Goal: Register for event/course

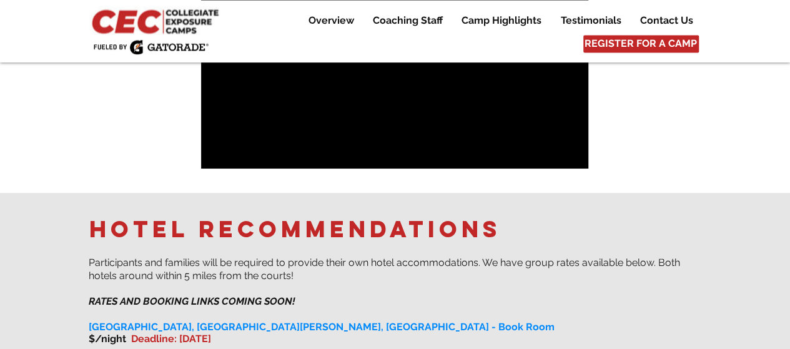
scroll to position [924, 0]
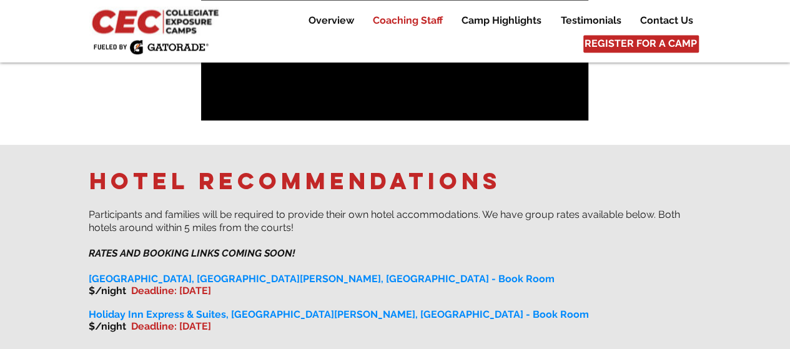
click at [425, 13] on p "Coaching Staff" at bounding box center [408, 20] width 82 height 15
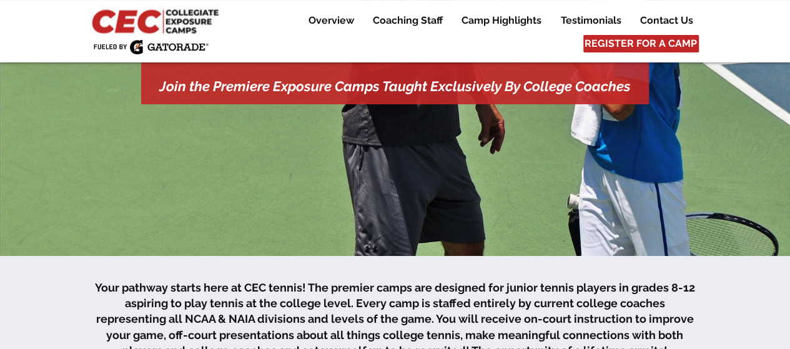
scroll to position [82, 0]
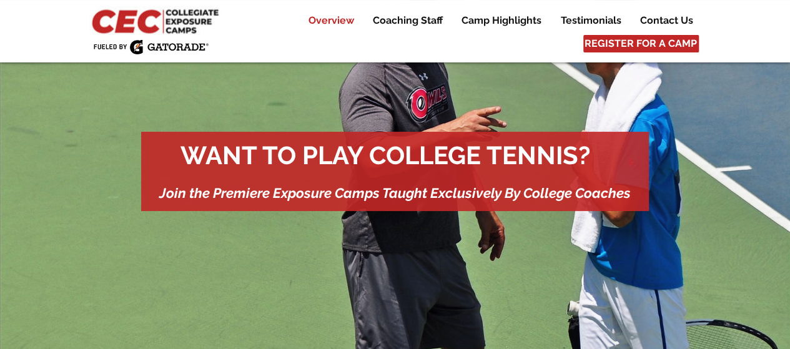
click at [330, 18] on p "Overview" at bounding box center [331, 20] width 58 height 15
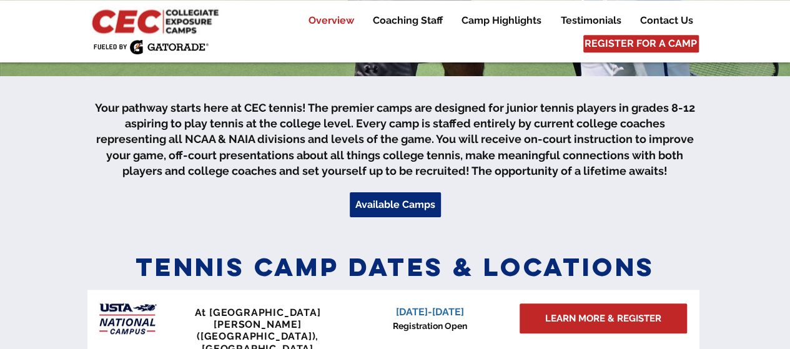
scroll to position [382, 0]
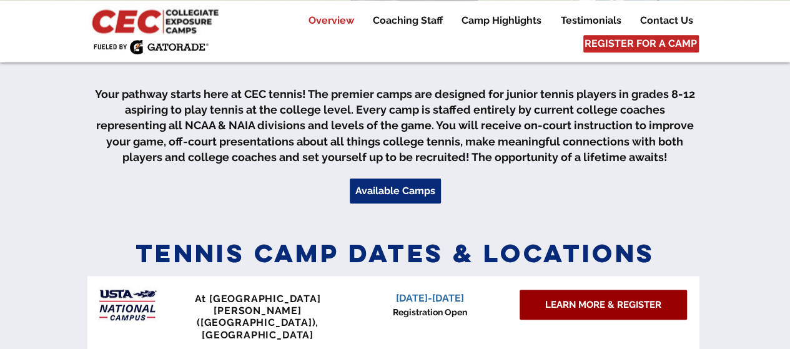
click at [620, 305] on span "LEARN MORE & REGISTER" at bounding box center [603, 305] width 116 height 13
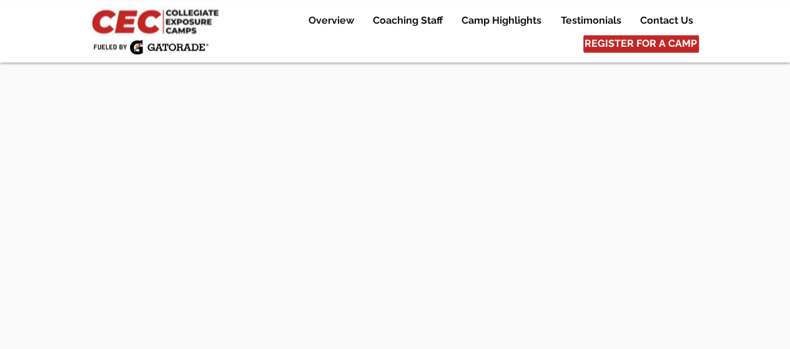
scroll to position [3397, 0]
